Goal: Find specific page/section: Find specific page/section

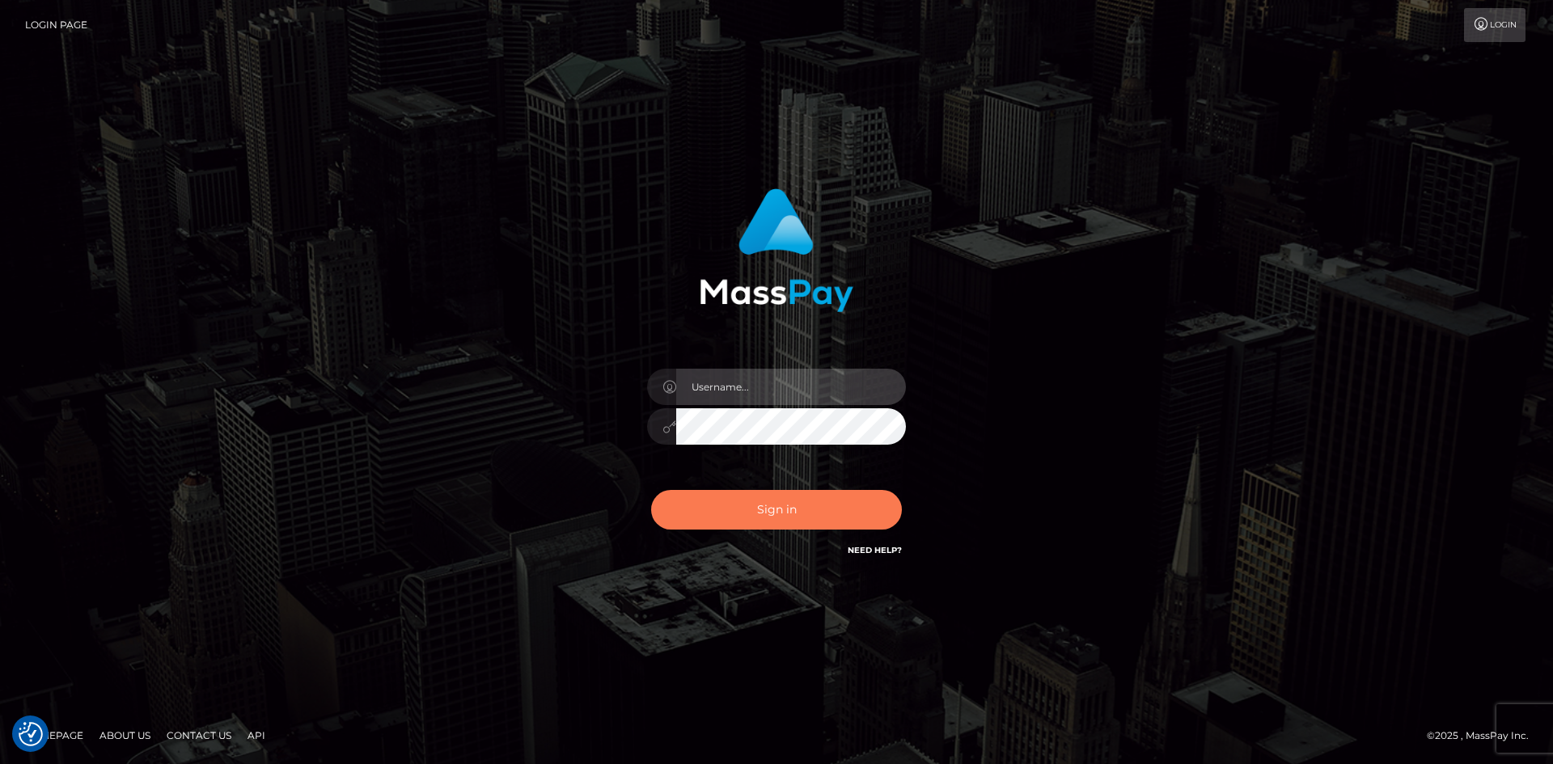
type input "alexstef"
click at [767, 502] on button "Sign in" at bounding box center [776, 510] width 251 height 40
type input "alexstef"
drag, startPoint x: 705, startPoint y: 490, endPoint x: 716, endPoint y: 500, distance: 14.3
click at [709, 498] on button "Sign in" at bounding box center [776, 510] width 251 height 40
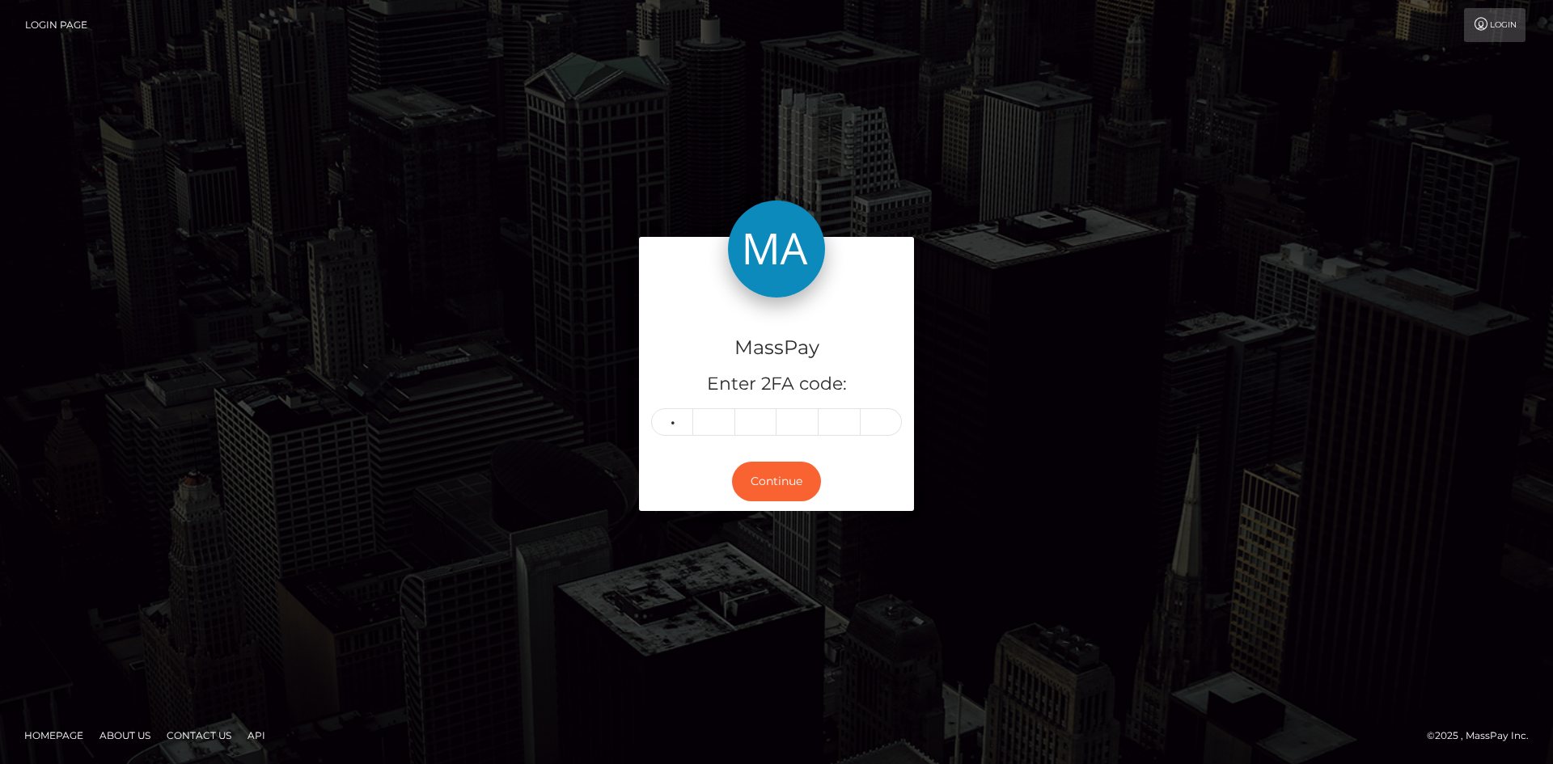
type input "0"
type input "4"
type input "5"
type input "8"
type input "2"
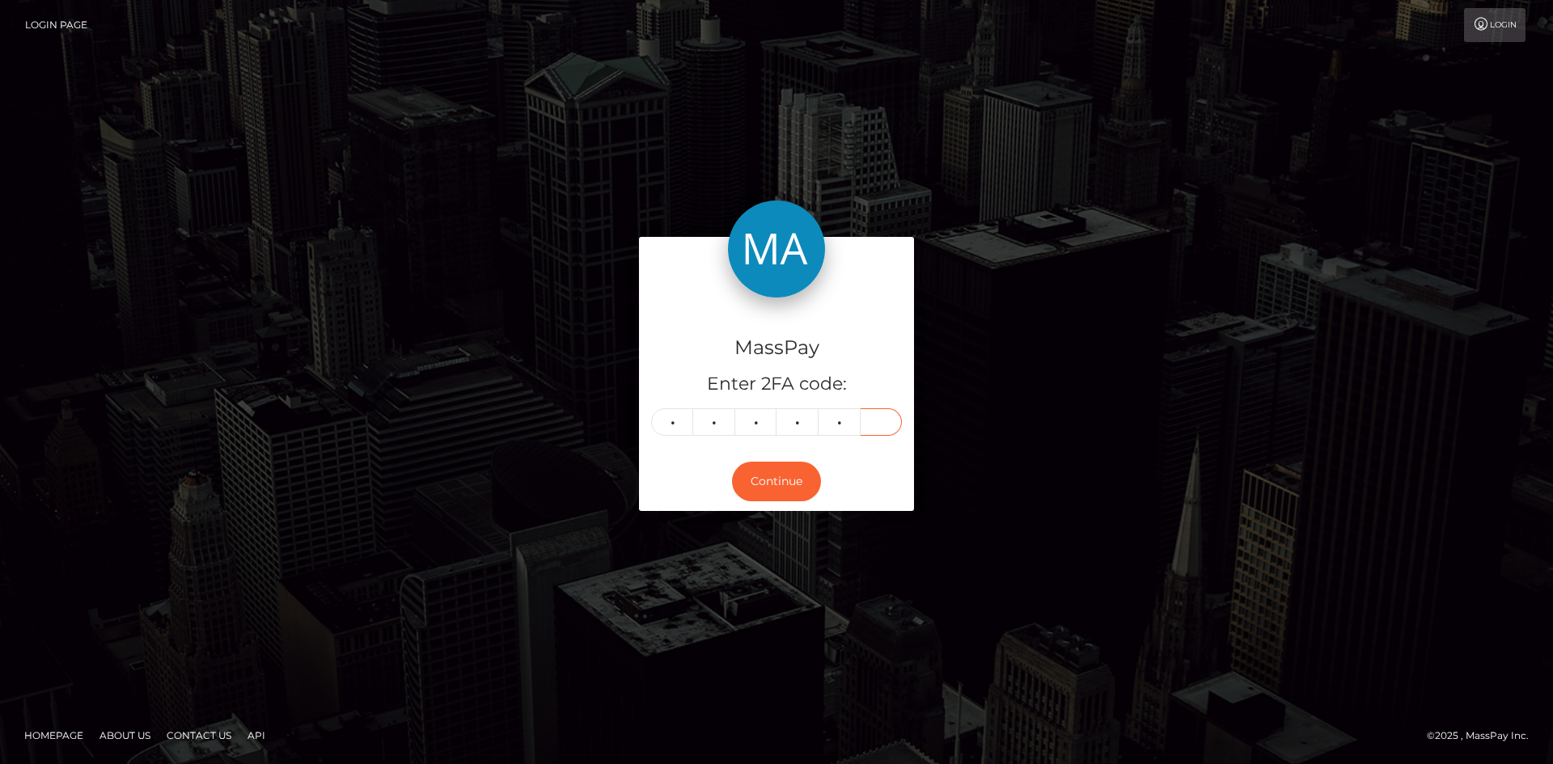
type input "1"
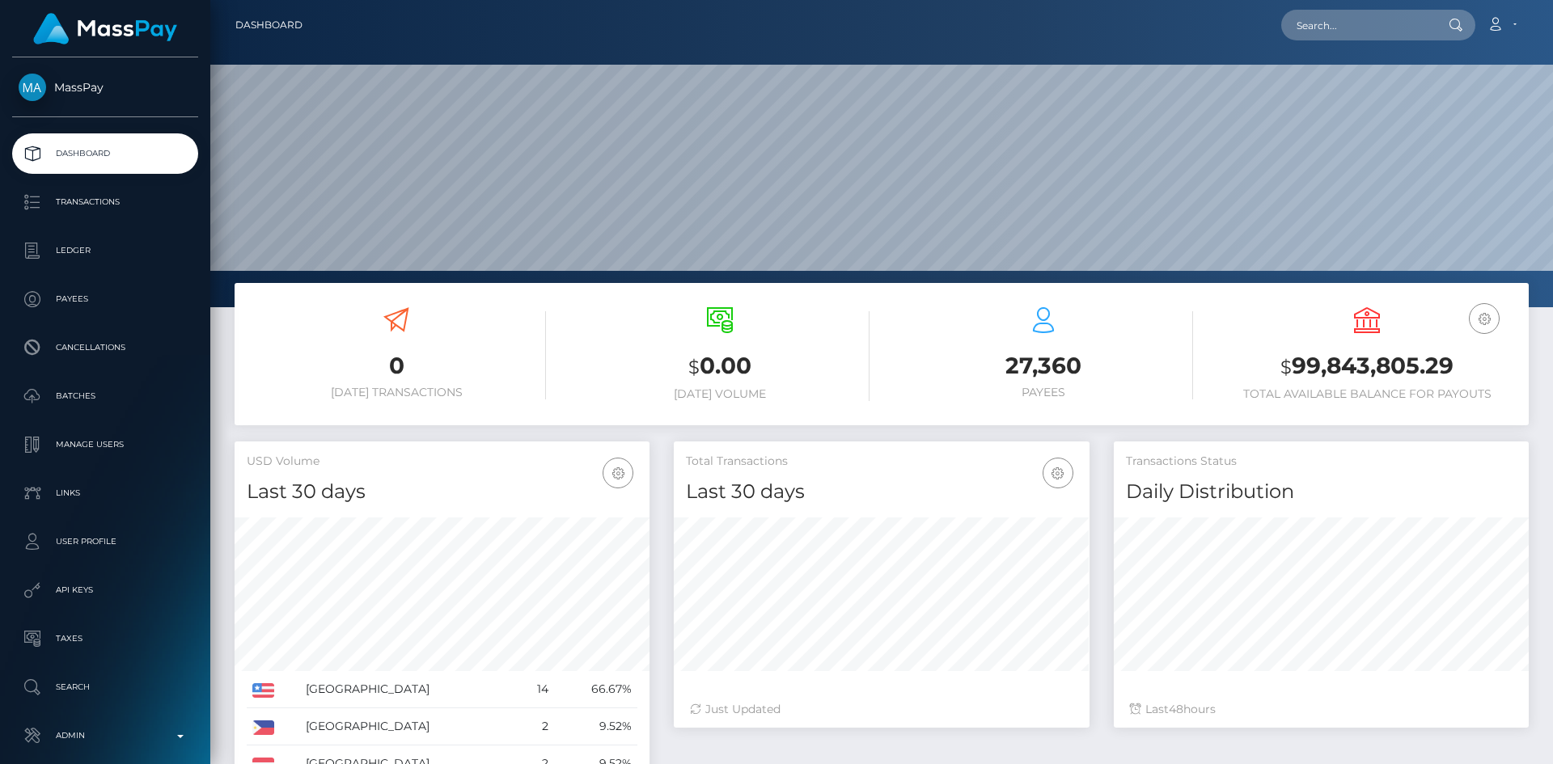
scroll to position [287, 416]
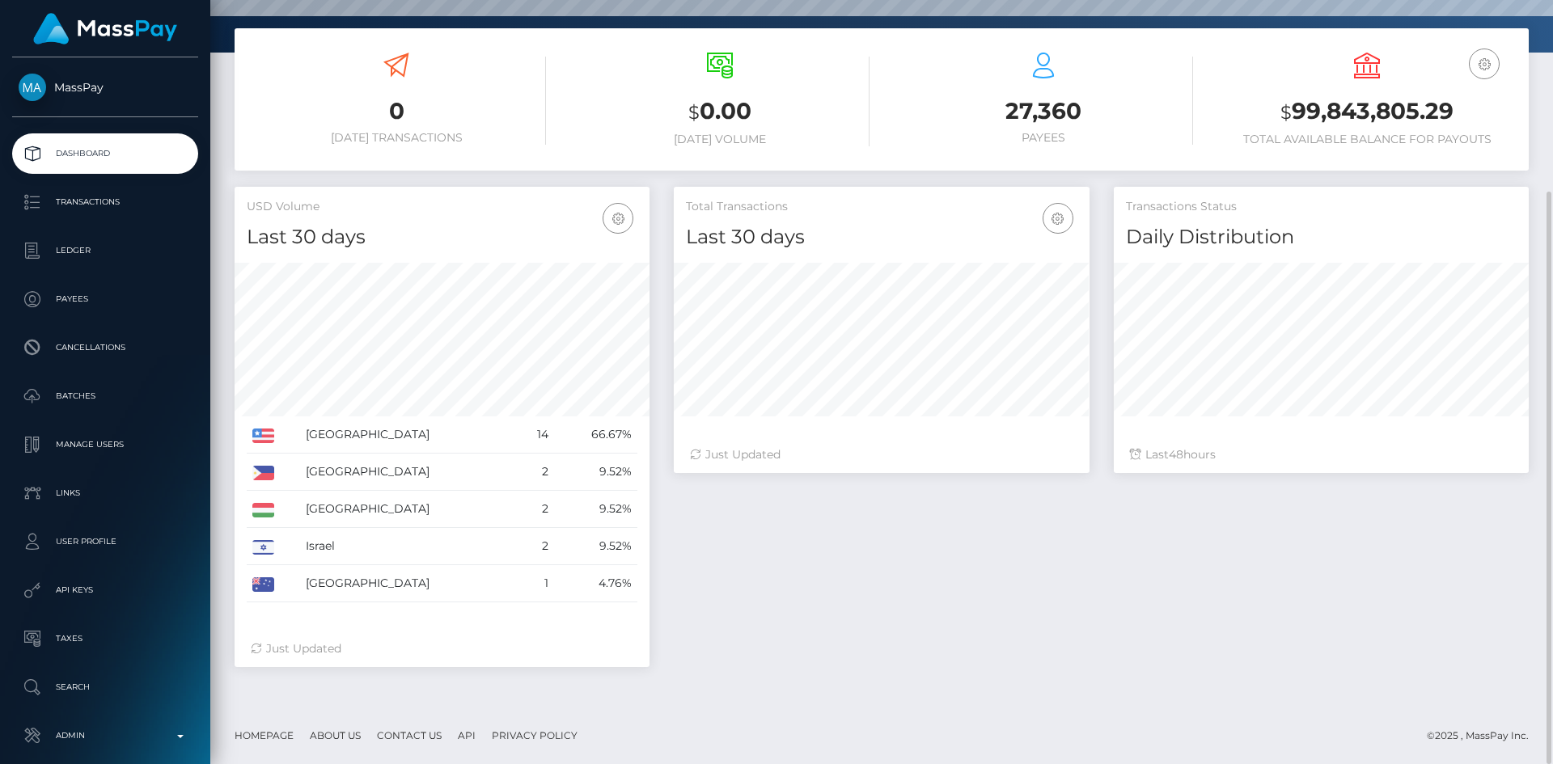
click at [1319, 32] on div "0 Today Transactions $ 0.00 Today Volume 27,360 Payees USD Balance $" at bounding box center [882, 99] width 1294 height 142
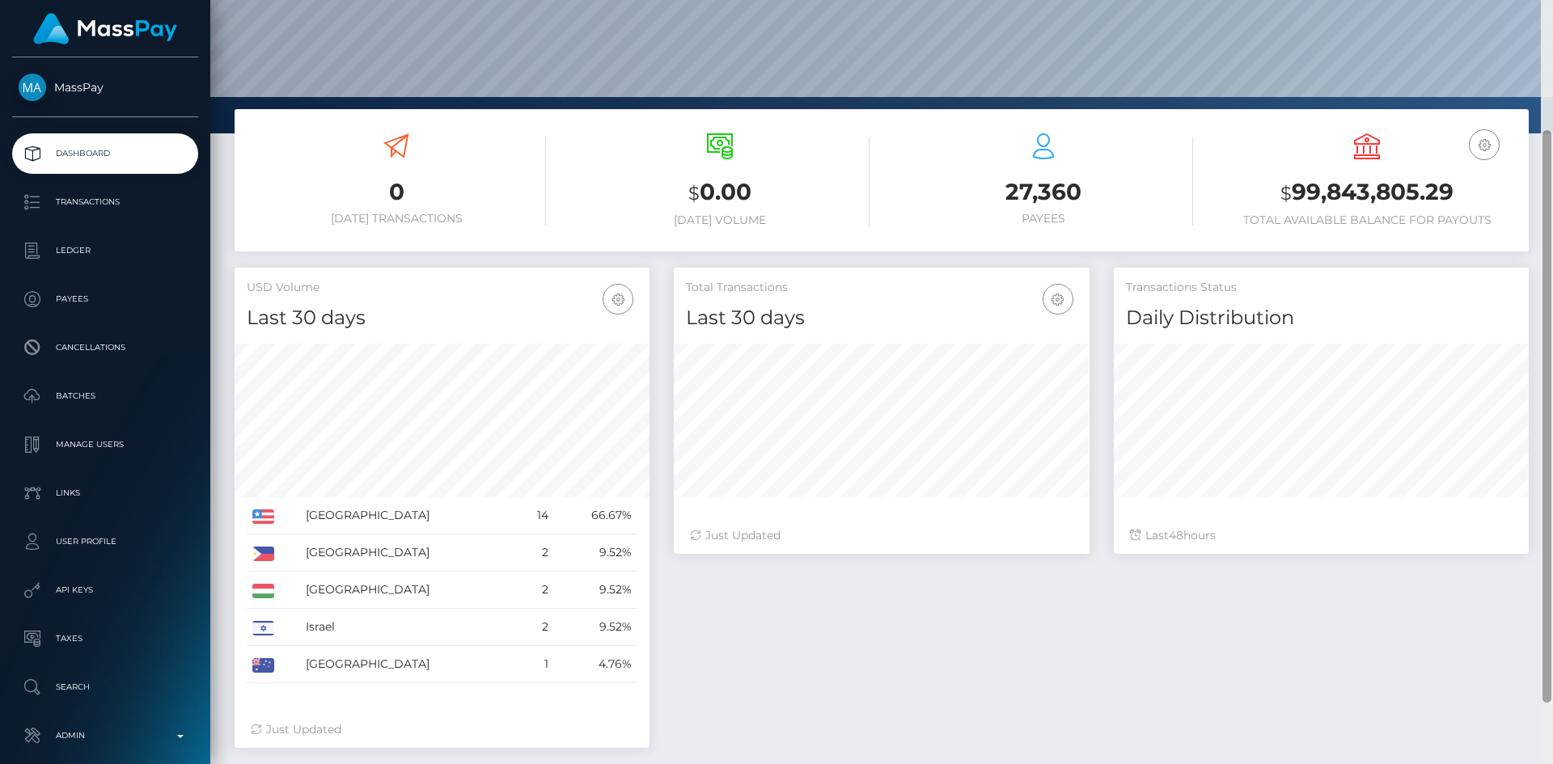
scroll to position [0, 0]
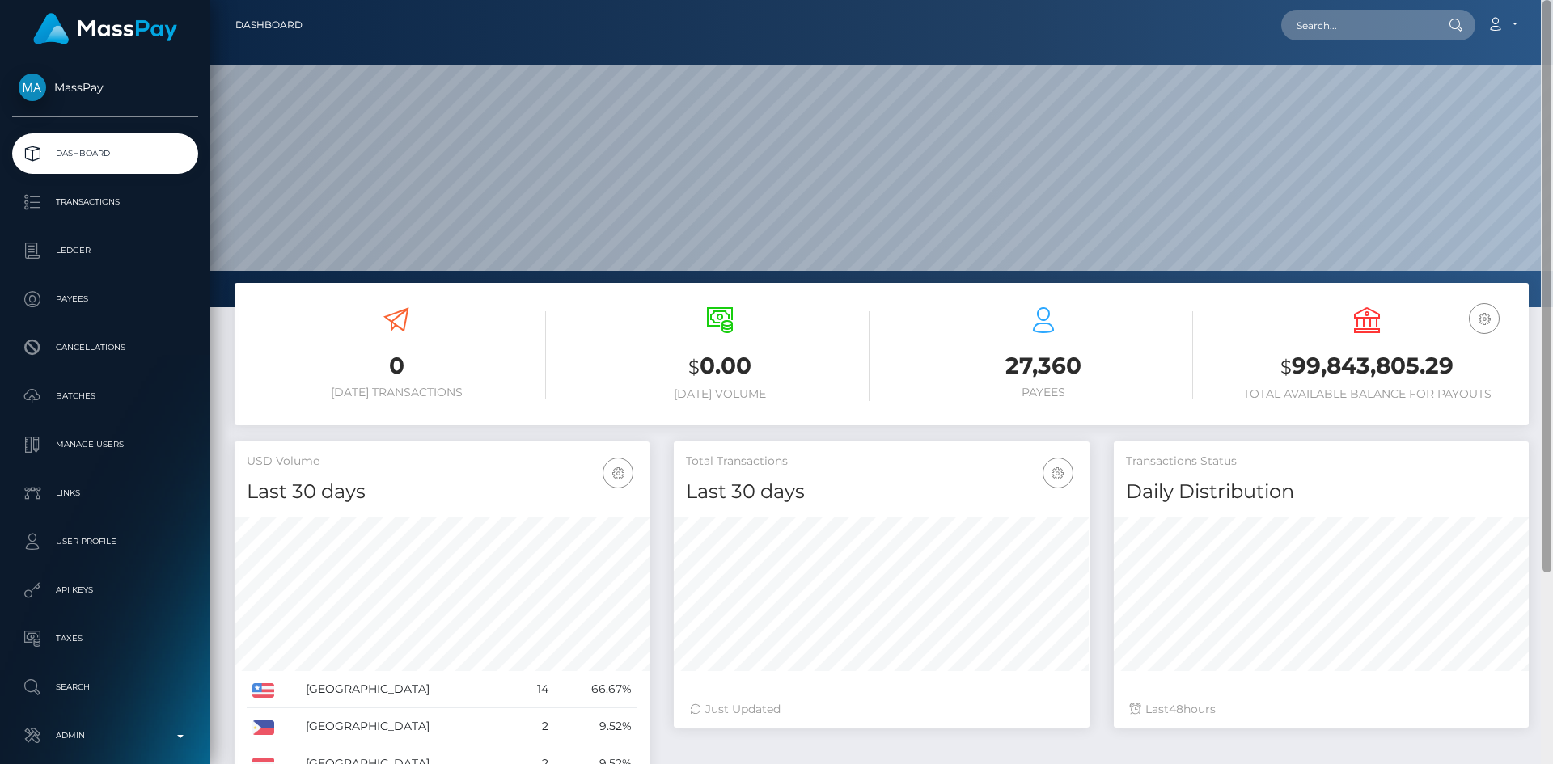
drag, startPoint x: 1549, startPoint y: 188, endPoint x: 1552, endPoint y: 1, distance: 187.6
click at [1552, 1] on div "Dashboard Loading... Loading..." at bounding box center [881, 382] width 1342 height 764
click at [1388, 21] on input "text" at bounding box center [1357, 25] width 152 height 31
paste input "lefaye52608@gmail.com"
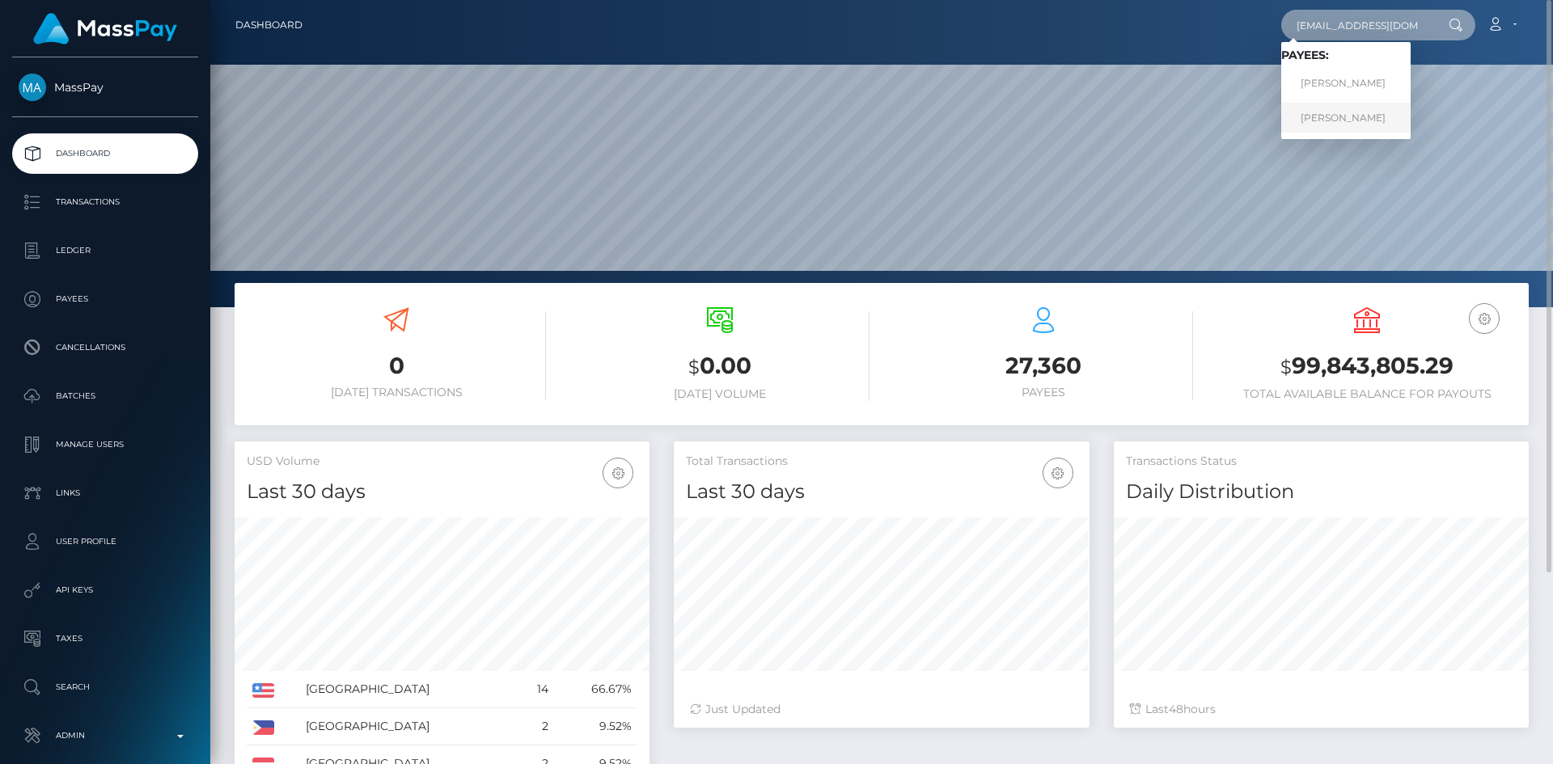
type input "lefaye52608@gmail.com"
click at [1360, 107] on link "DIAMOND LEFAYE JENKINS" at bounding box center [1345, 118] width 129 height 30
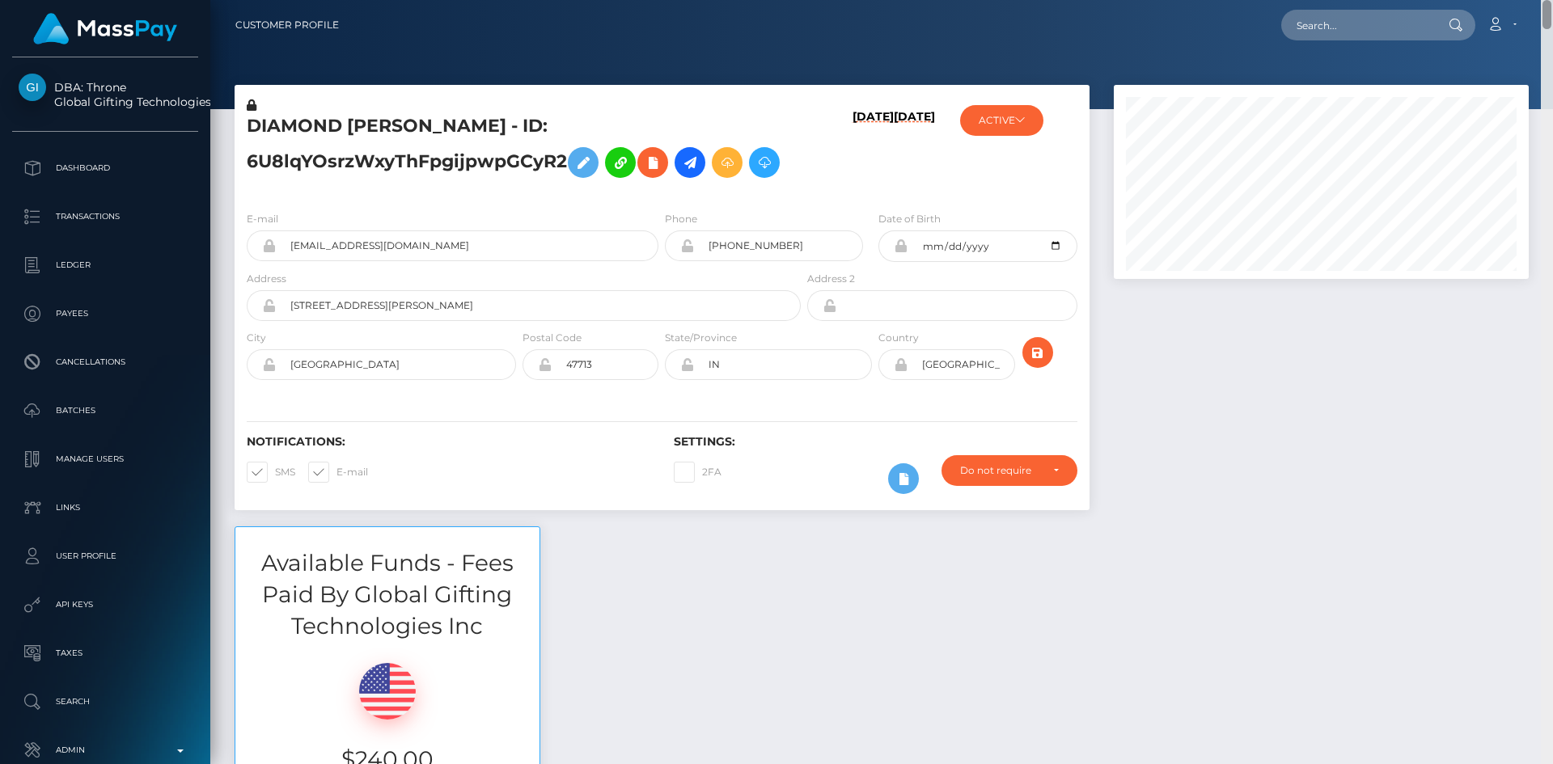
drag, startPoint x: 1546, startPoint y: 19, endPoint x: 1476, endPoint y: -1, distance: 73.0
click at [1476, 0] on html "DBA: Throne Global Gifting Technologies Inc Dashboard Transactions Ledger Payee…" at bounding box center [776, 382] width 1553 height 764
click at [536, 235] on input "lefaye52608@gmail.com" at bounding box center [467, 245] width 382 height 31
click at [1375, 30] on input "text" at bounding box center [1357, 25] width 152 height 31
paste input "lefaye52608@gmail.com"
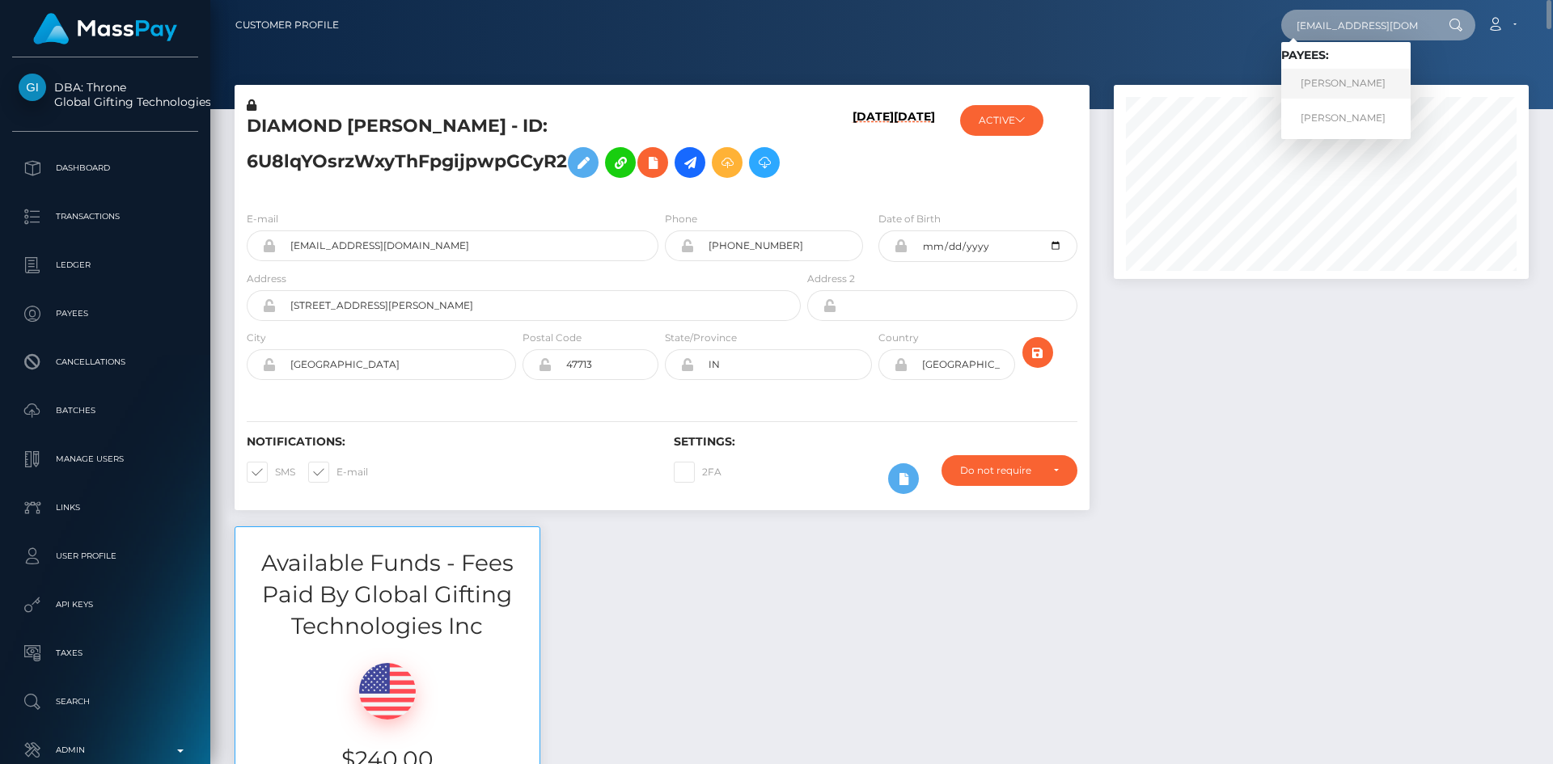
type input "lefaye52608@gmail.com"
click at [1358, 82] on link "DIAMOND LEFAYE JENKINS" at bounding box center [1345, 84] width 129 height 30
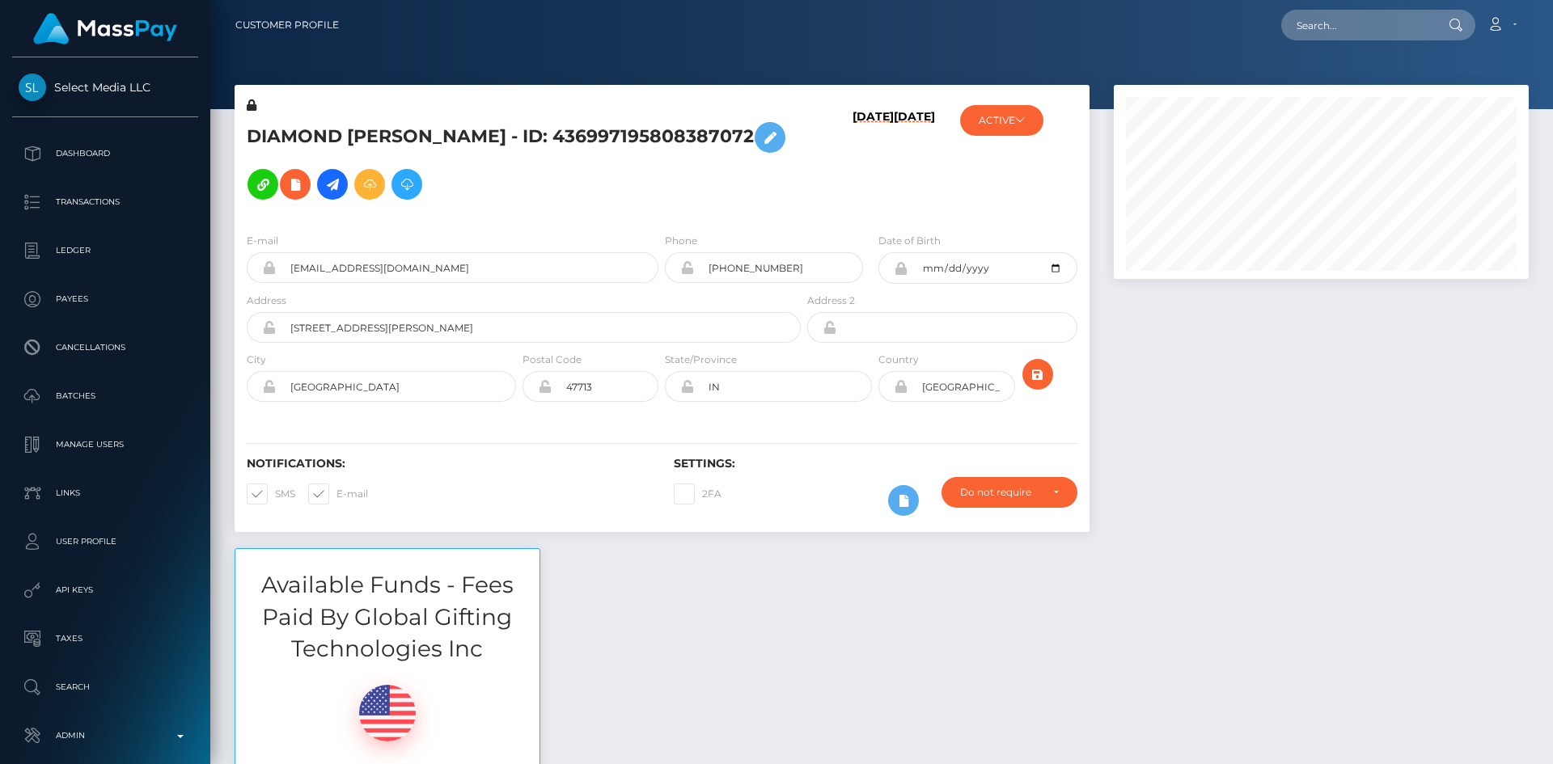
scroll to position [194, 416]
click at [1373, 32] on input "text" at bounding box center [1357, 25] width 152 height 31
paste input "sonali1985@yahoo.com"
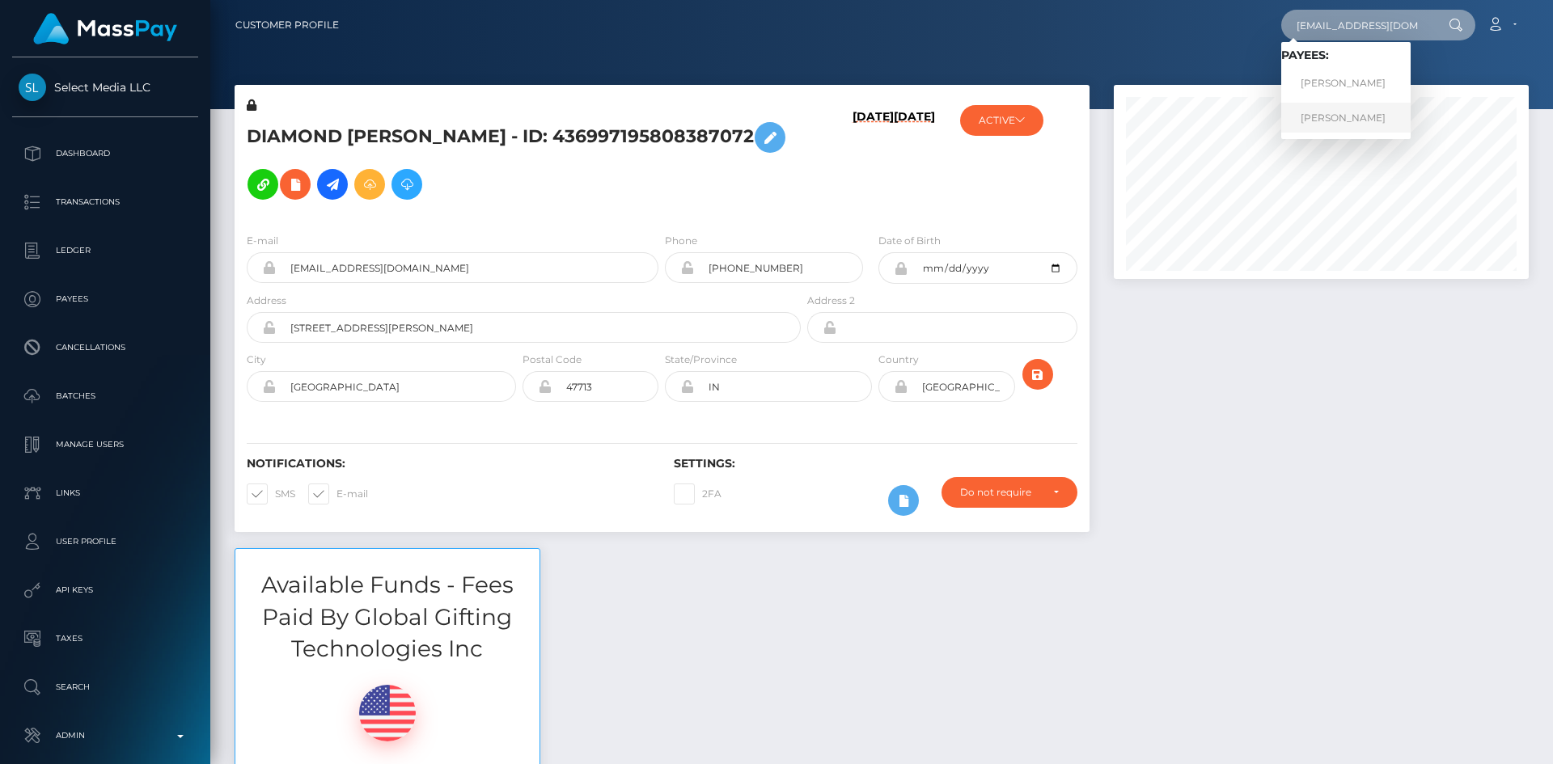
type input "sonali1985@yahoo.com"
click at [1328, 116] on link "Nisha Devi" at bounding box center [1345, 118] width 129 height 30
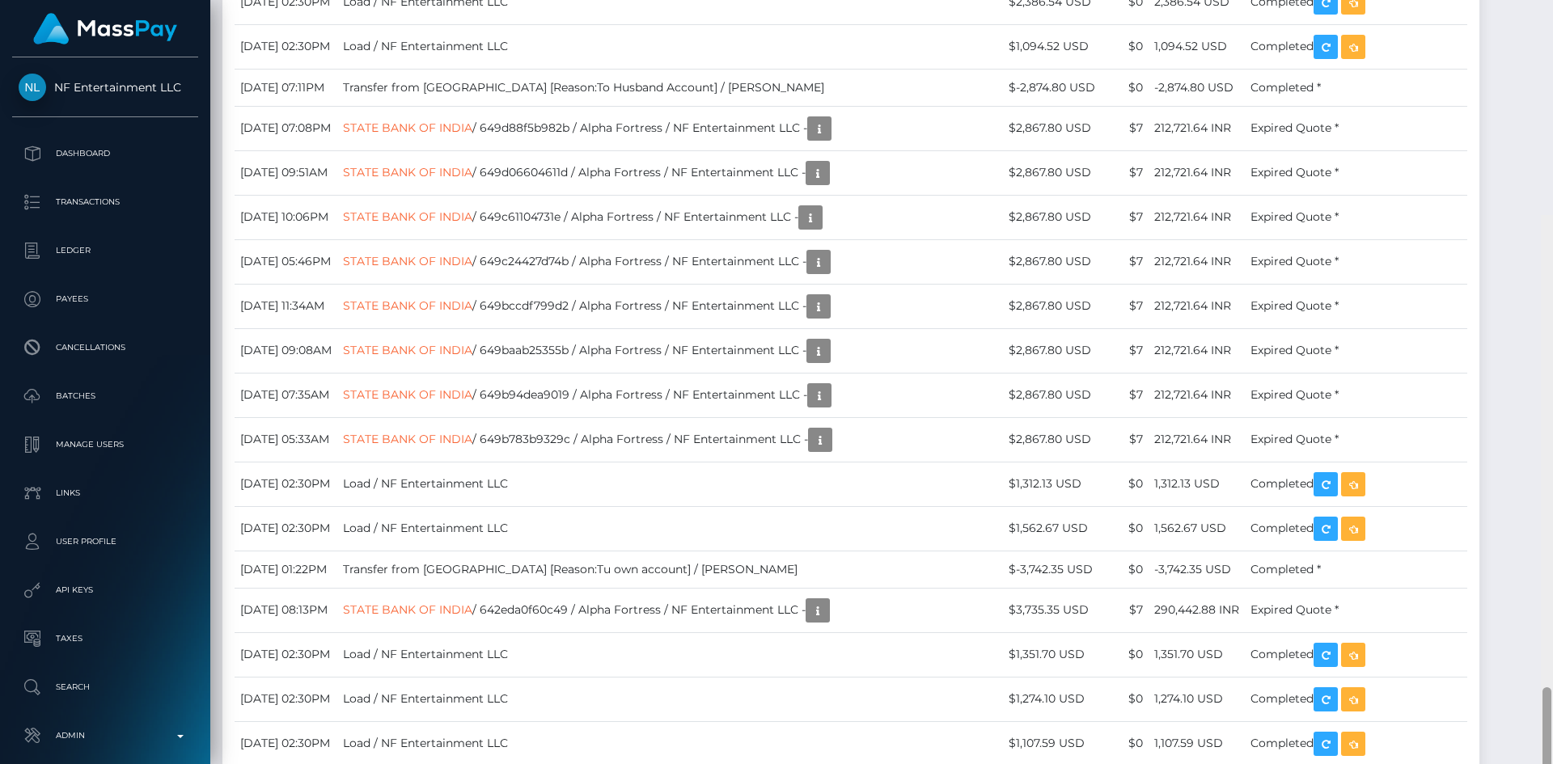
scroll to position [4190, 0]
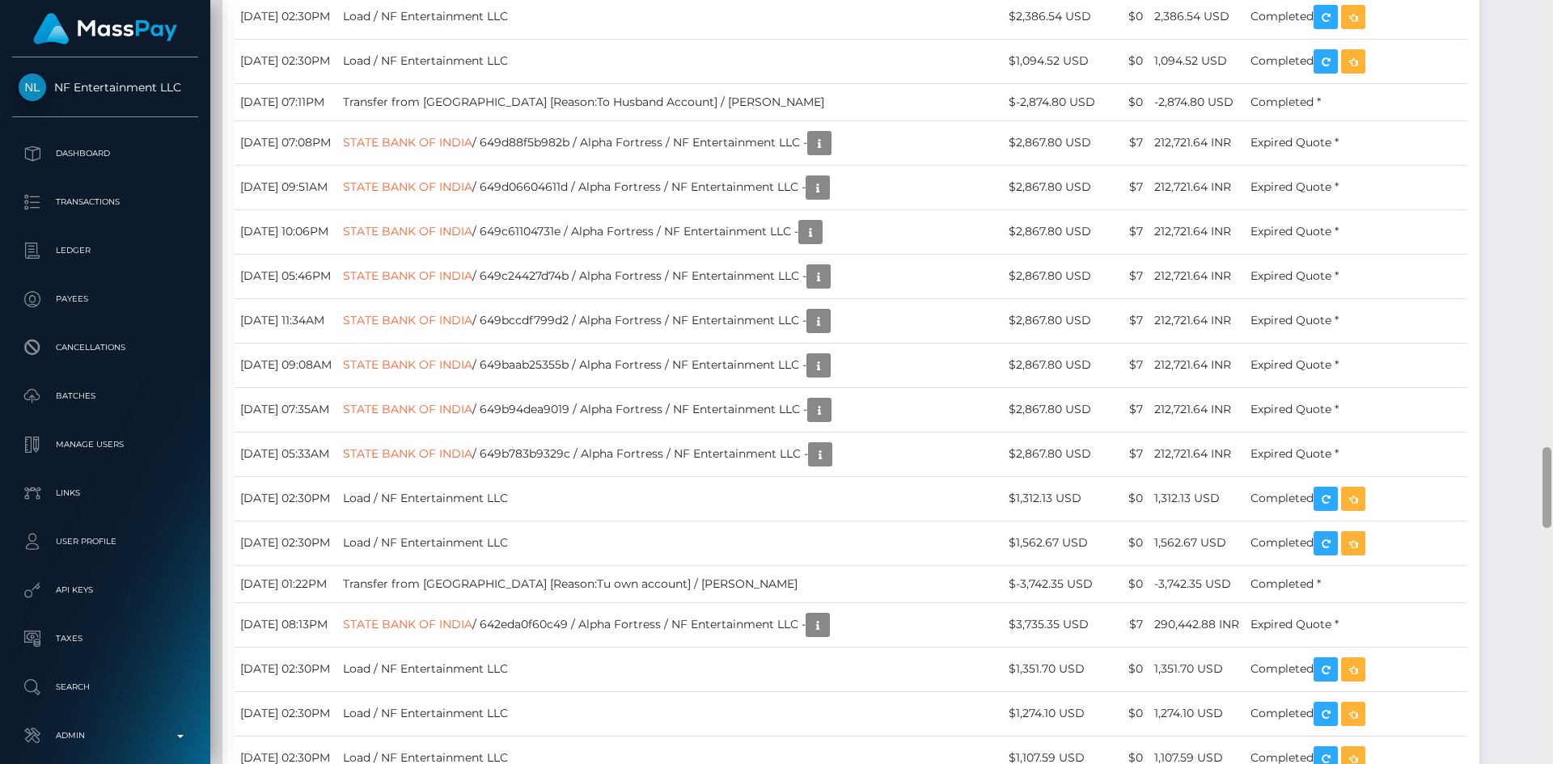
drag, startPoint x: 1547, startPoint y: 73, endPoint x: 1529, endPoint y: 503, distance: 430.6
click at [1529, 503] on div "Customer Profile Loading... Loading..." at bounding box center [881, 382] width 1342 height 764
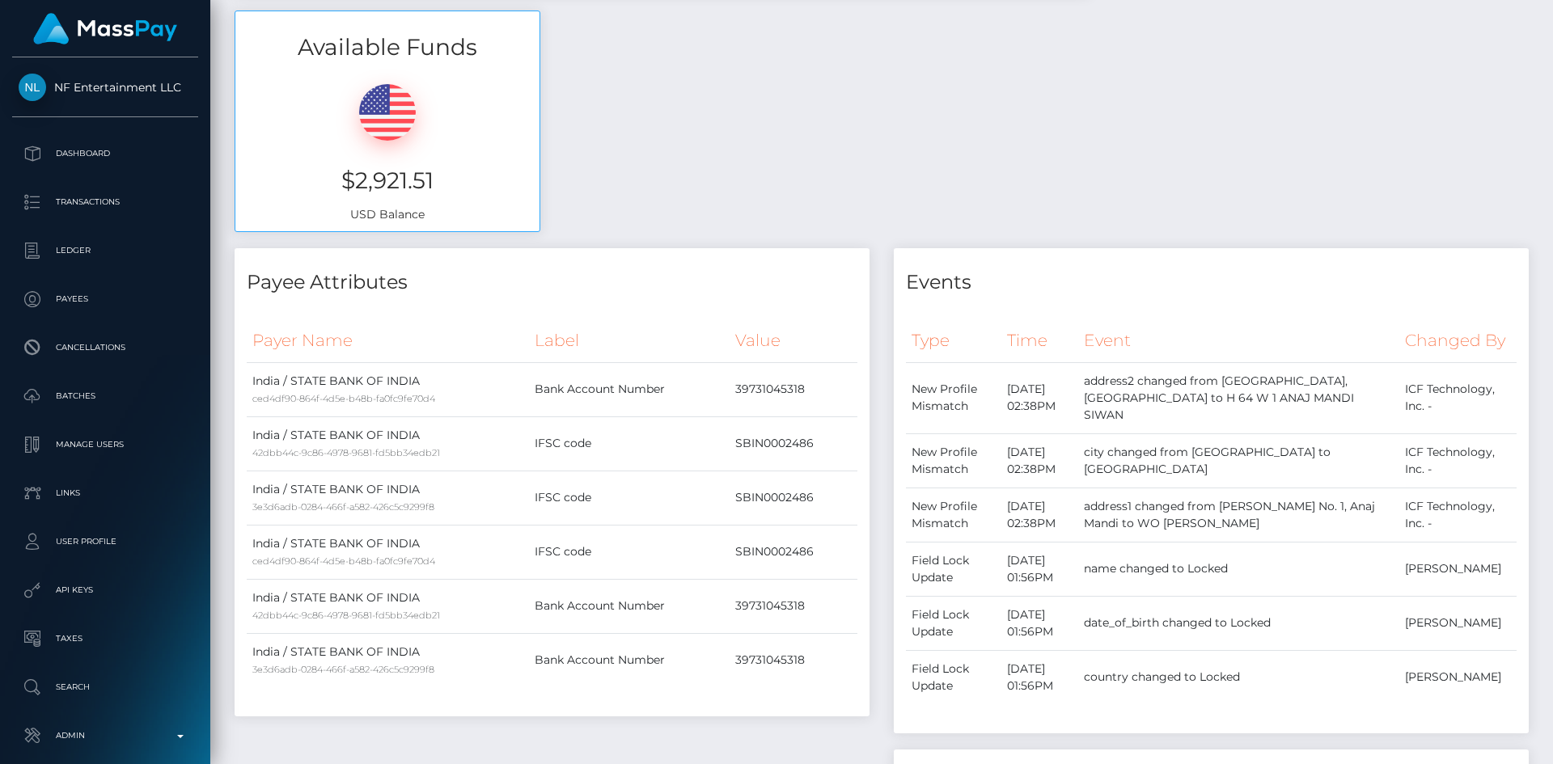
scroll to position [0, 0]
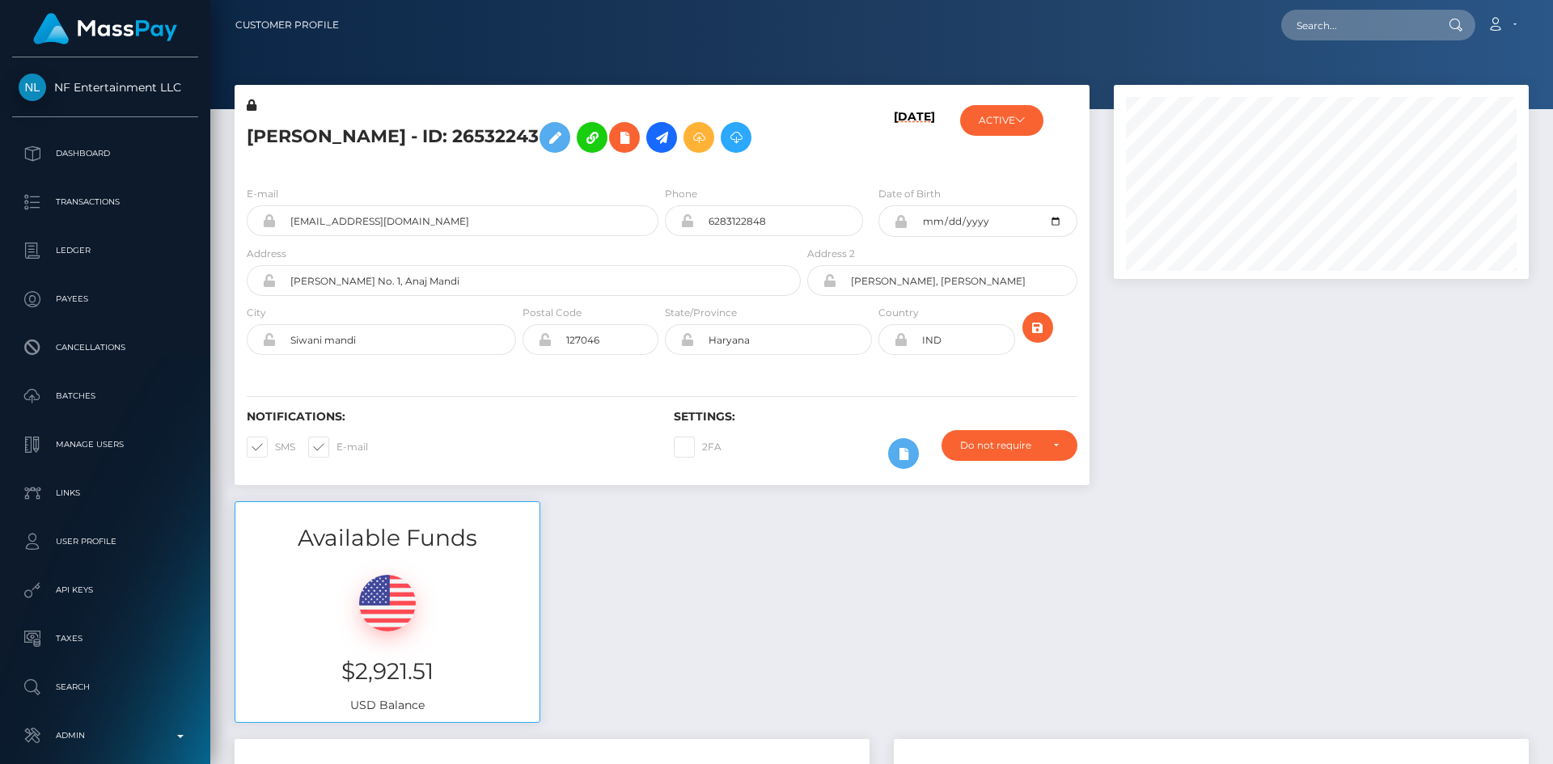
drag, startPoint x: 1544, startPoint y: 463, endPoint x: 1552, endPoint y: -66, distance: 529.7
click at [1552, 0] on html "NF Entertainment LLC Dashboard Transactions Ledger Payees Batches" at bounding box center [776, 382] width 1553 height 764
click at [1358, 35] on input "text" at bounding box center [1357, 25] width 152 height 31
paste input "devinisha1984@gmail.com"
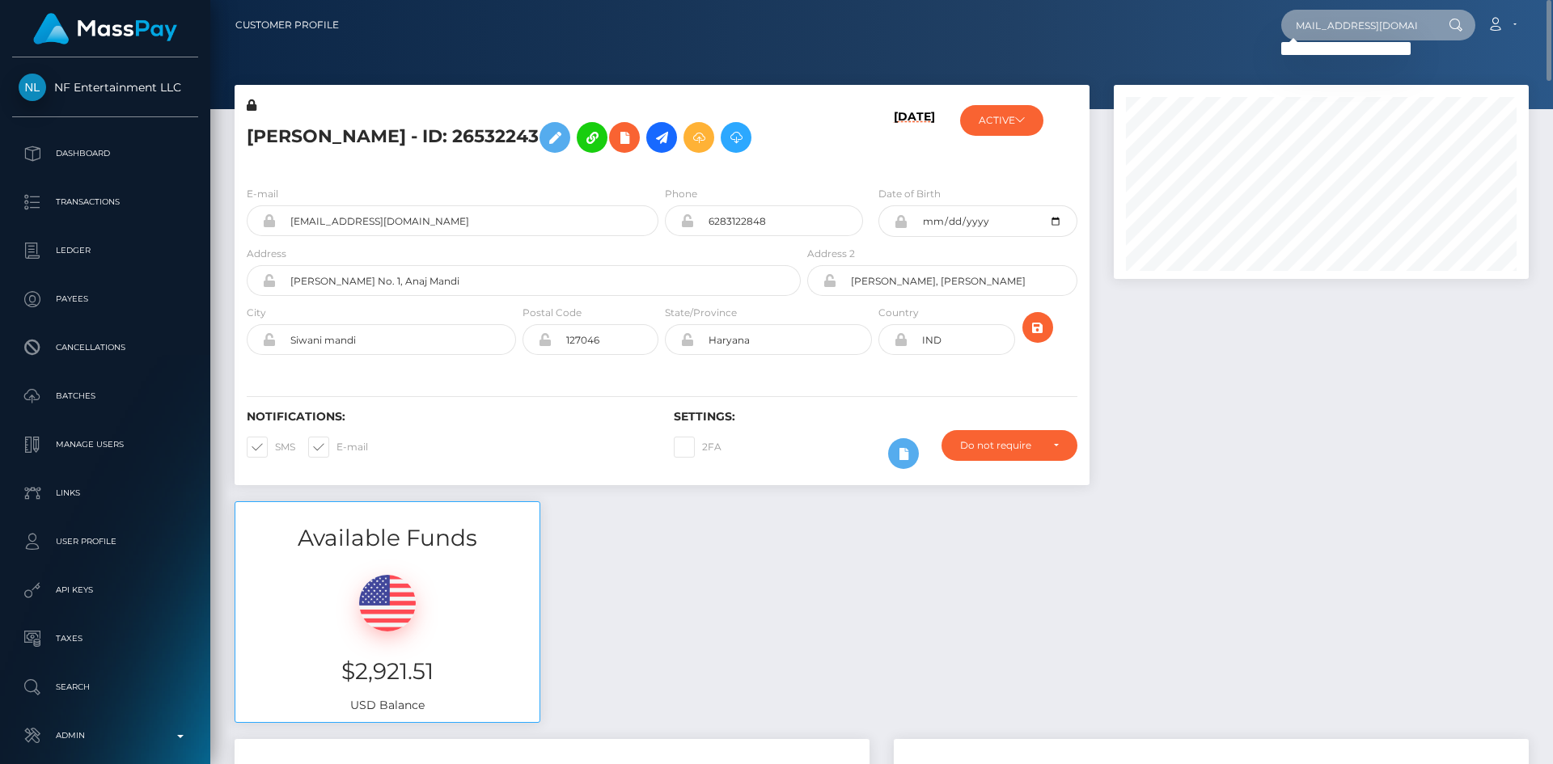
drag, startPoint x: 1380, startPoint y: 23, endPoint x: 1393, endPoint y: 25, distance: 13.0
click at [1393, 25] on input "devinisha1984@gmail.com" at bounding box center [1357, 25] width 152 height 31
type input "devinisha1984@yahoo.com"
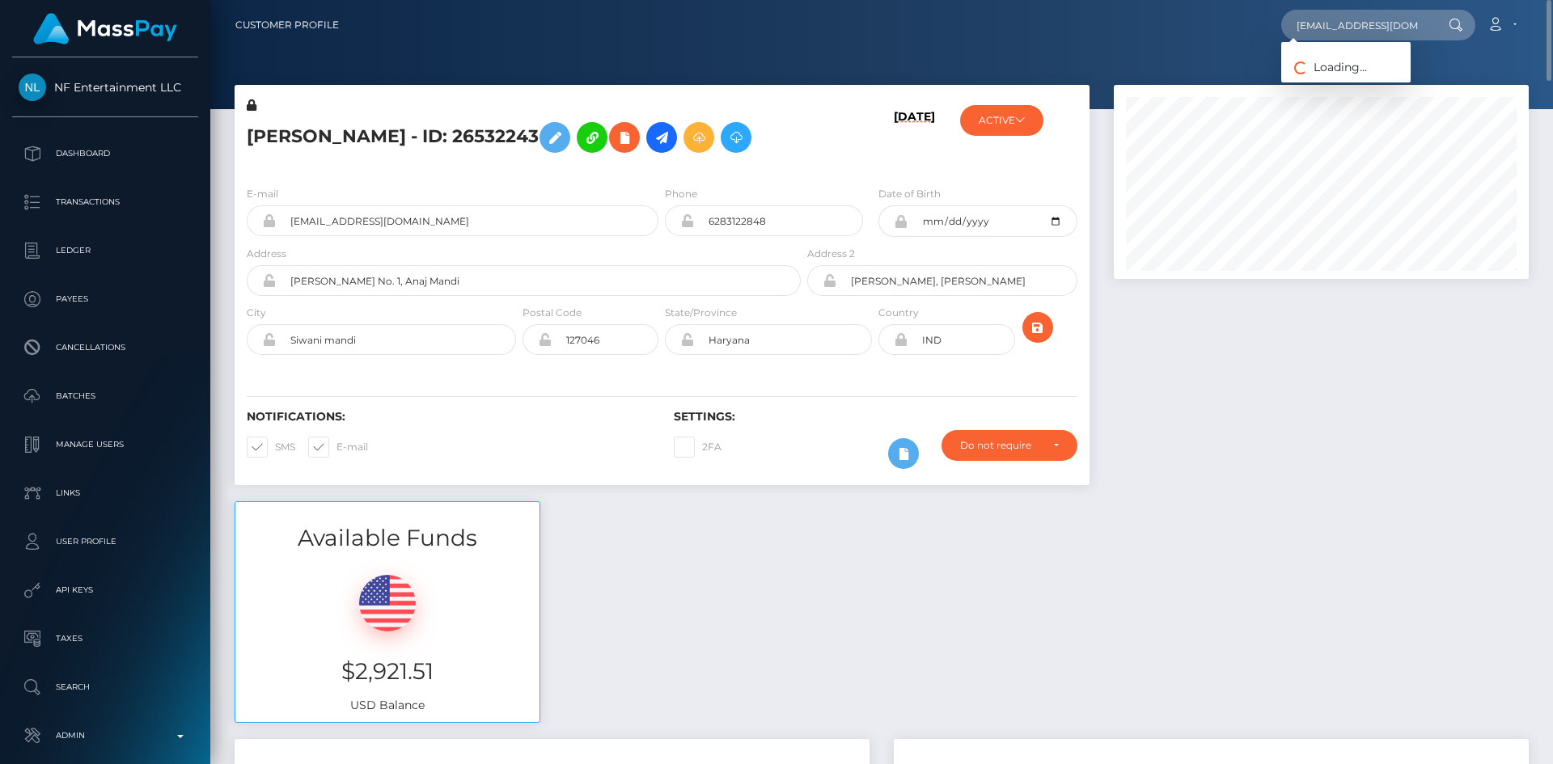
click at [1364, 84] on div at bounding box center [881, 54] width 1342 height 109
click at [1378, 23] on input "devinisha1984@yahoo.com" at bounding box center [1357, 25] width 152 height 31
click at [1347, 79] on link "Vinod Kumar" at bounding box center [1345, 84] width 129 height 30
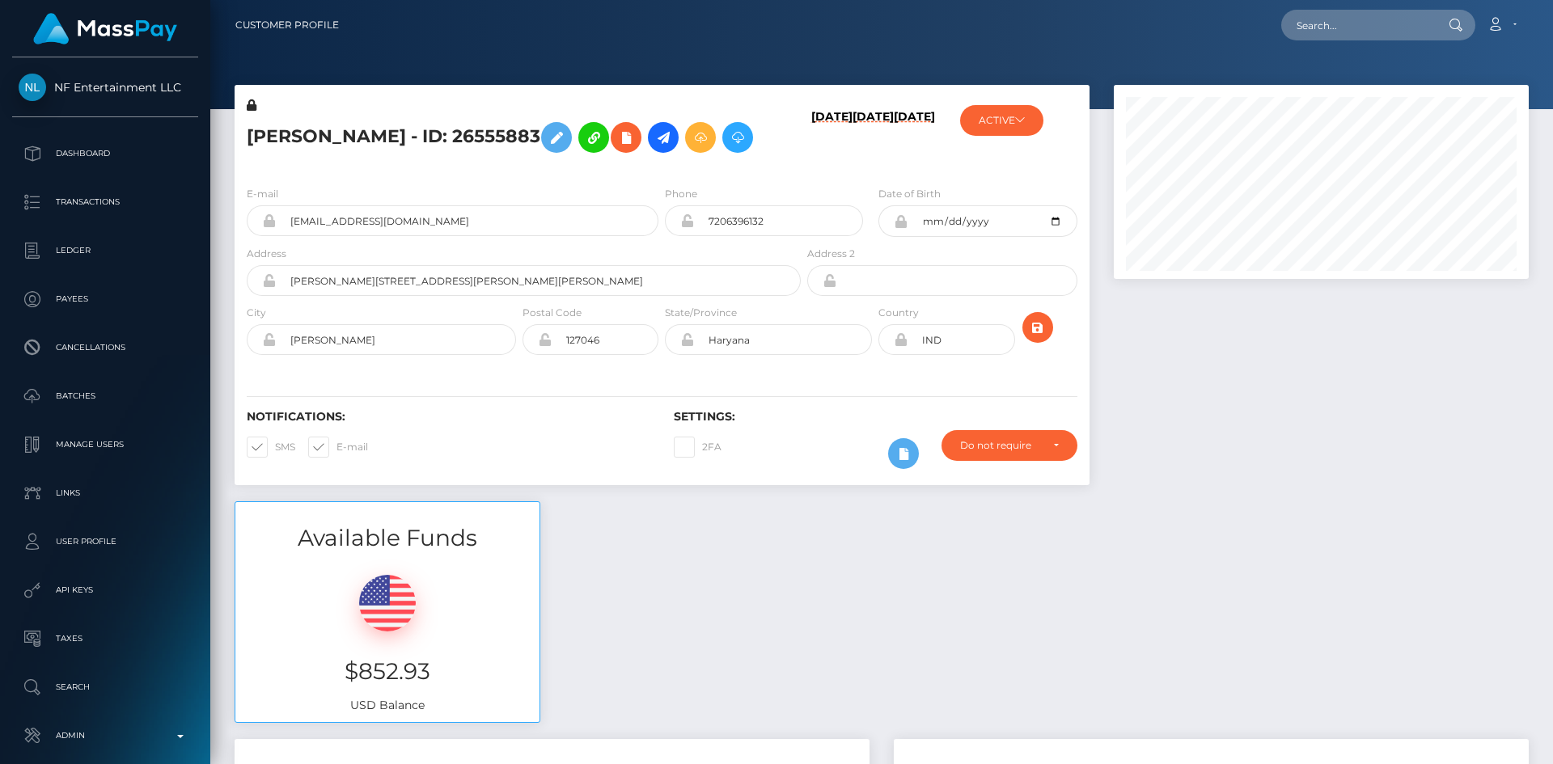
scroll to position [194, 416]
click at [1304, 467] on div at bounding box center [1320, 293] width 439 height 416
